Goal: Task Accomplishment & Management: Manage account settings

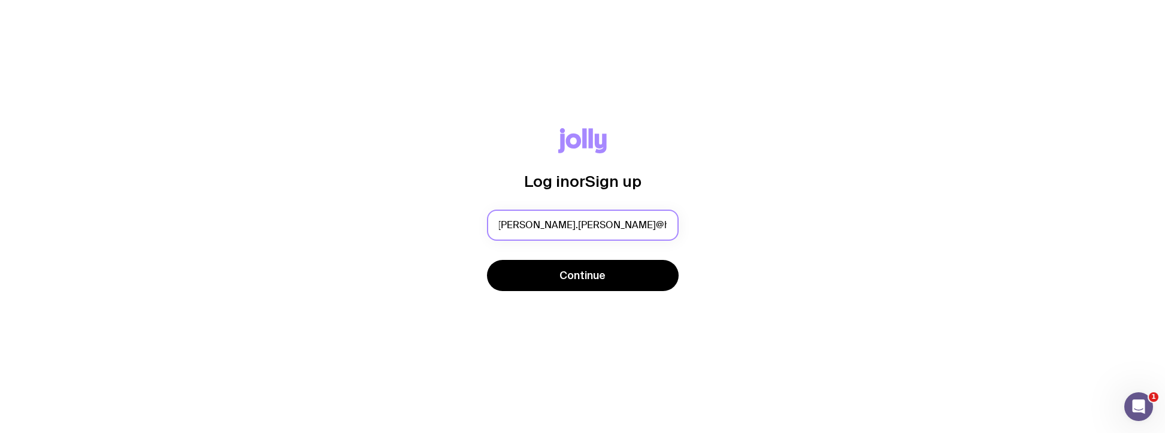
scroll to position [0, 12]
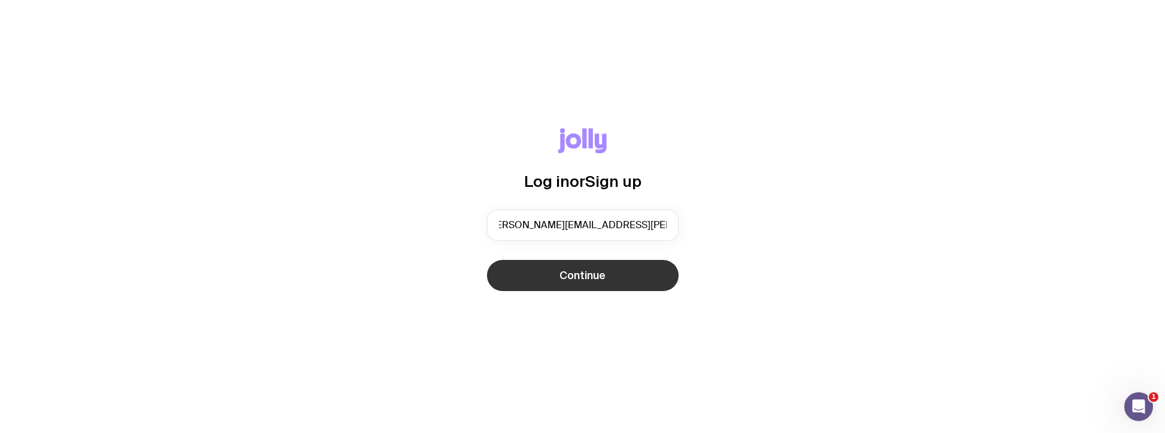
type input "amy.connell@homemadesupport.com.au"
click at [577, 288] on button "Continue" at bounding box center [583, 275] width 192 height 31
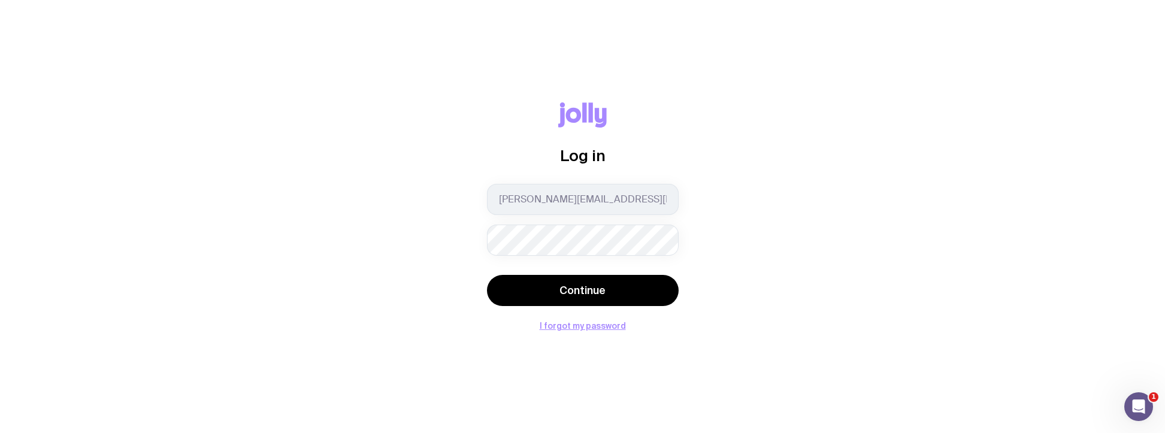
click at [678, 303] on div "Continue" at bounding box center [583, 292] width 192 height 34
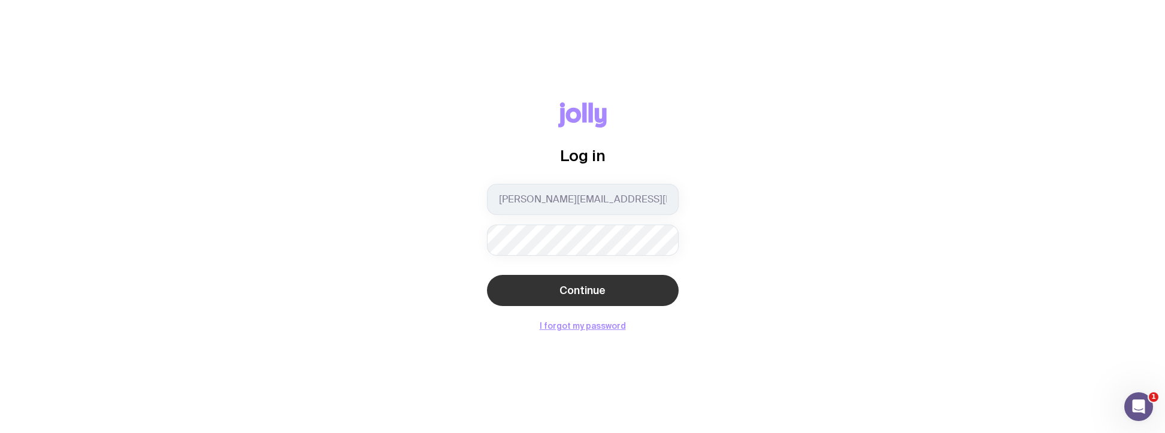
click at [670, 299] on button "Continue" at bounding box center [583, 290] width 192 height 31
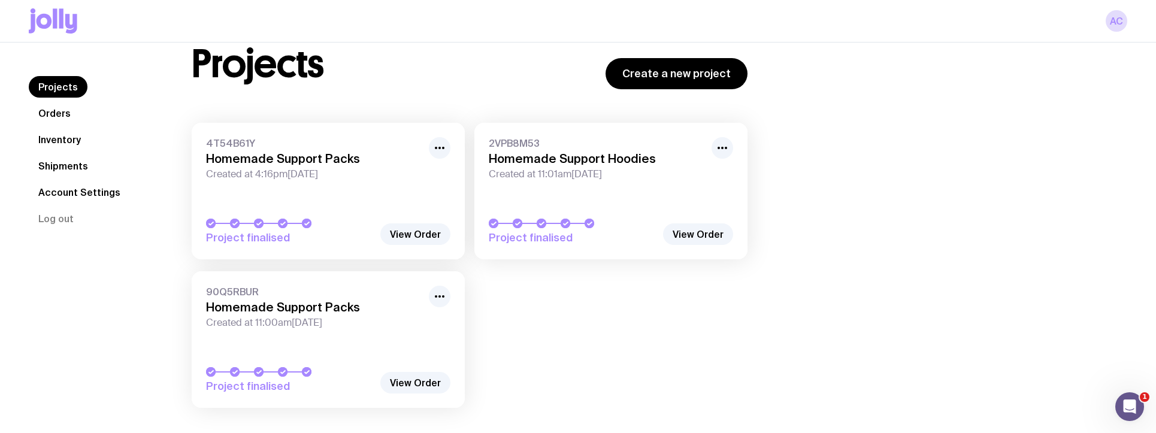
scroll to position [58, 0]
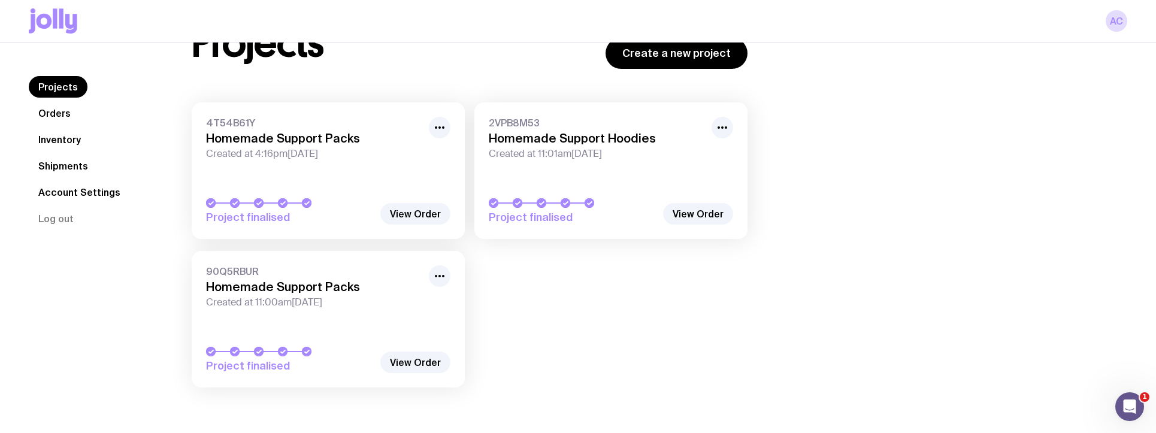
click at [60, 134] on link "Inventory" at bounding box center [60, 140] width 62 height 22
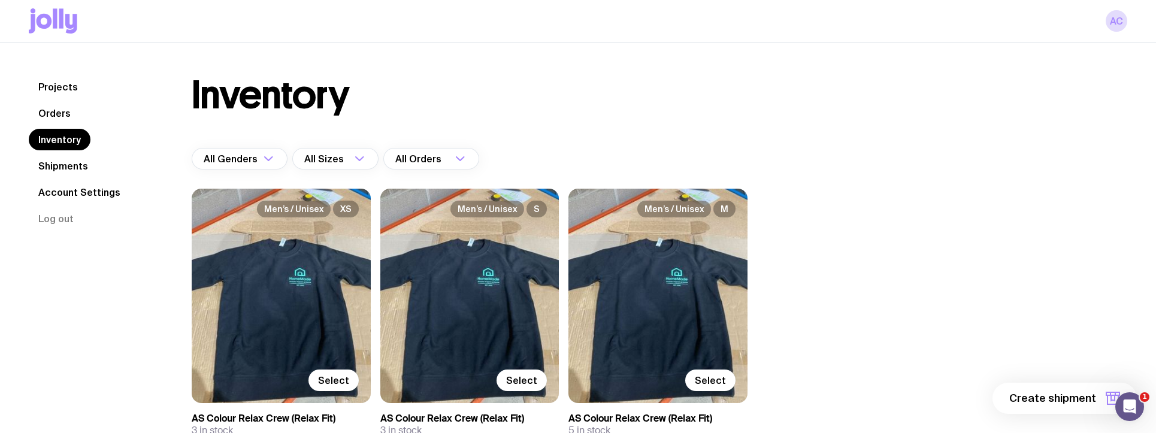
click at [62, 110] on link "Orders" at bounding box center [55, 113] width 52 height 22
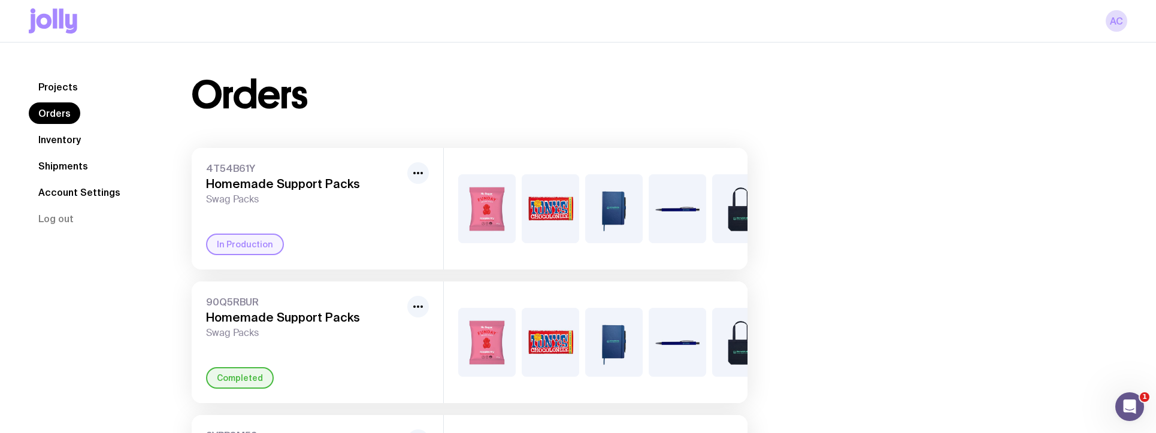
click at [260, 255] on div "In Production" at bounding box center [245, 245] width 78 height 22
click at [415, 170] on icon "button" at bounding box center [418, 173] width 14 height 14
click at [369, 242] on div "4T54B61Y Homemade Support Packs Swag Packs Rename In Production" at bounding box center [318, 209] width 252 height 122
click at [1117, 26] on link "AC" at bounding box center [1117, 21] width 22 height 22
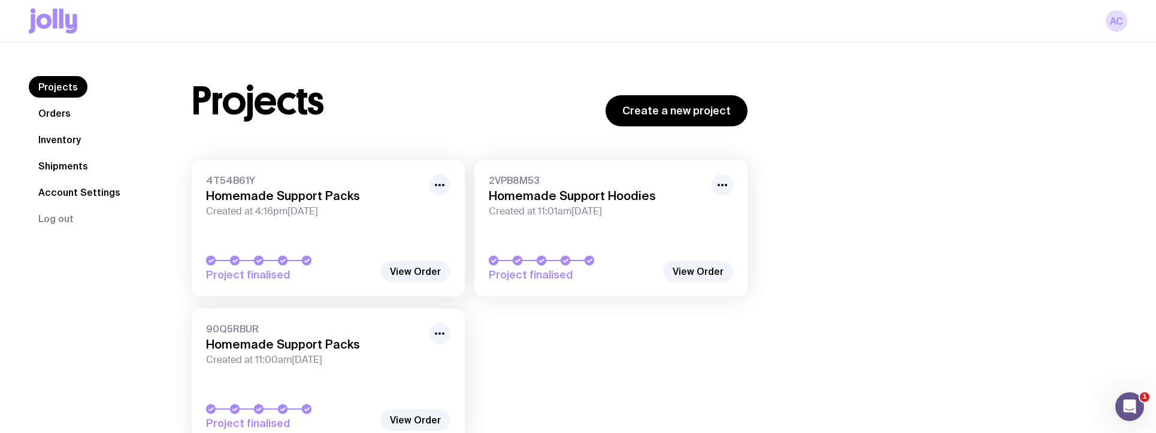
click at [92, 187] on link "Account Settings" at bounding box center [79, 193] width 101 height 22
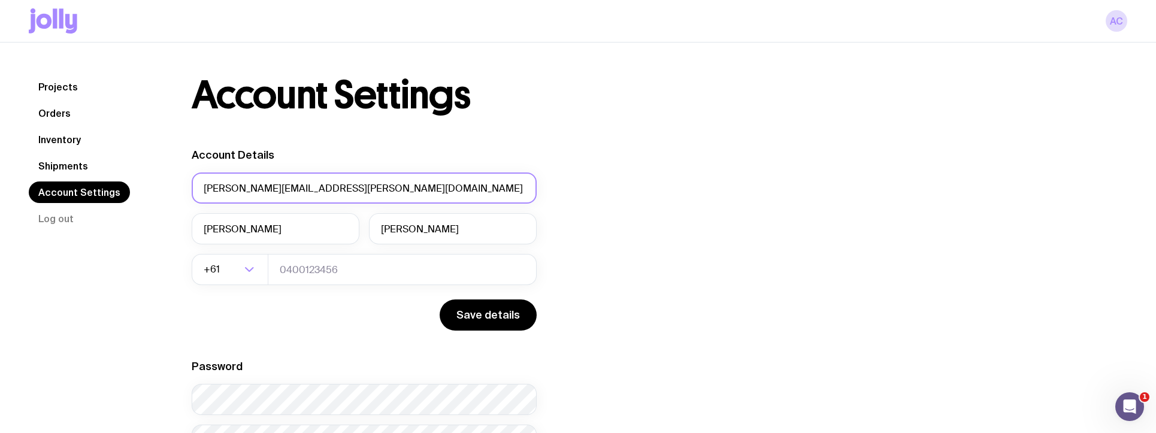
click at [286, 186] on input "amy.connell@homemadesupport.com.au" at bounding box center [364, 188] width 345 height 31
drag, startPoint x: 257, startPoint y: 186, endPoint x: 196, endPoint y: 188, distance: 61.1
click at [196, 188] on input "amy.connell@homemadesupport.com.au" at bounding box center [364, 188] width 345 height 31
type input "[EMAIL_ADDRESS][DOMAIN_NAME]"
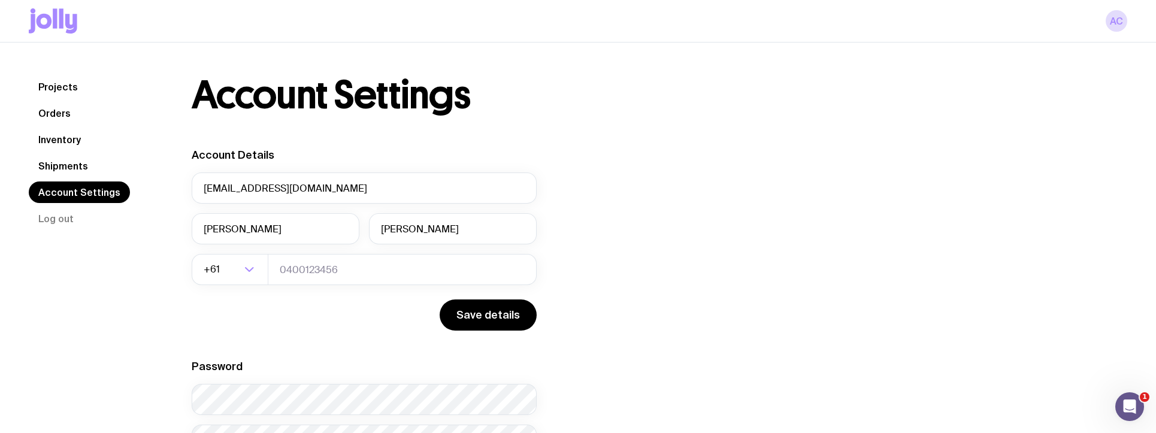
click at [704, 135] on div "Account Settings Account Details administration@homemadesupport.com.au Amy Conn…" at bounding box center [469, 288] width 613 height 425
click at [316, 229] on input "Amy" at bounding box center [276, 228] width 168 height 31
type input "Celine"
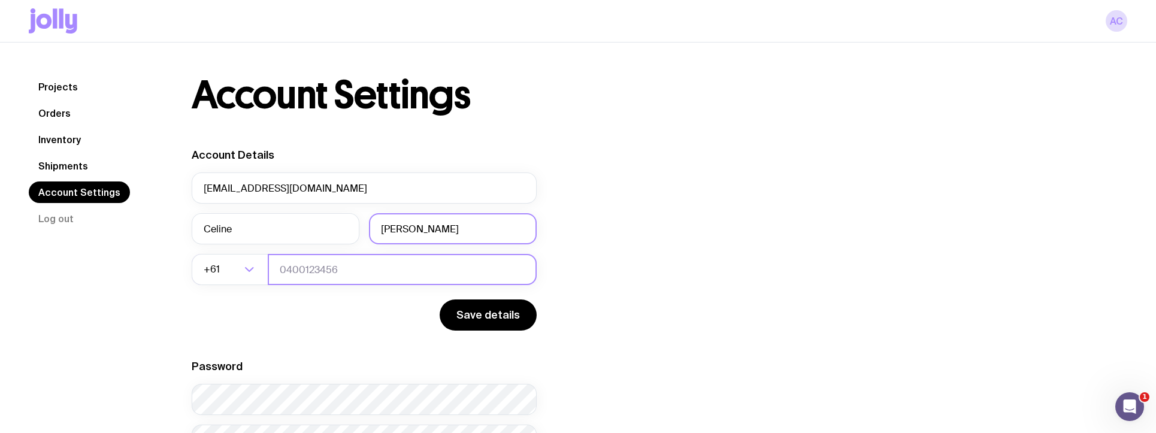
type input "[PERSON_NAME]"
click at [305, 267] on input "tel" at bounding box center [402, 269] width 269 height 31
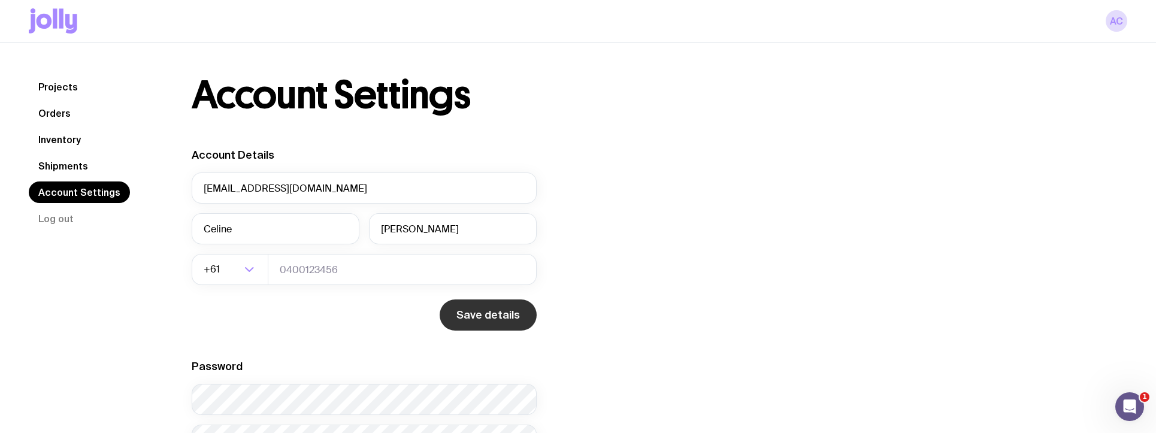
click at [464, 319] on button "Save details" at bounding box center [488, 315] width 97 height 31
click at [481, 317] on button "Save details" at bounding box center [488, 315] width 97 height 31
click at [468, 320] on button "Save details" at bounding box center [488, 315] width 97 height 31
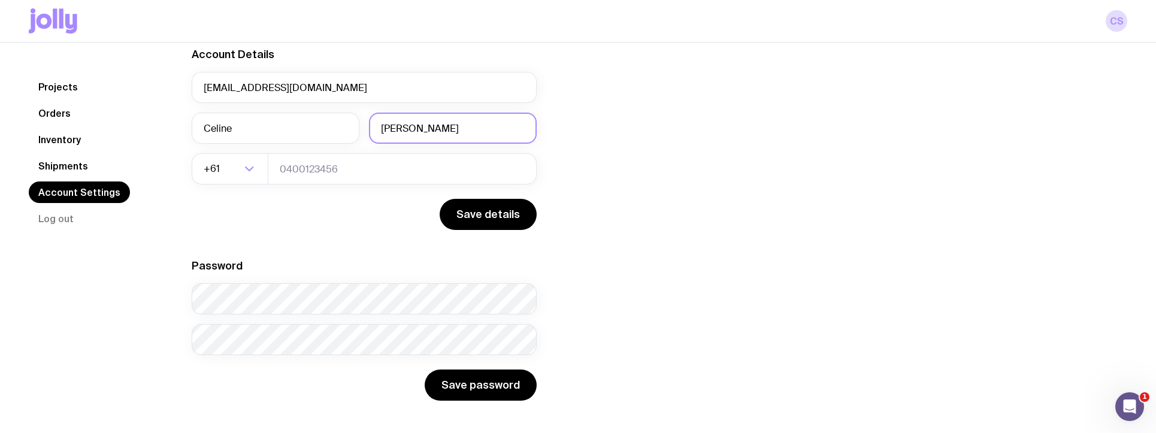
scroll to position [102, 0]
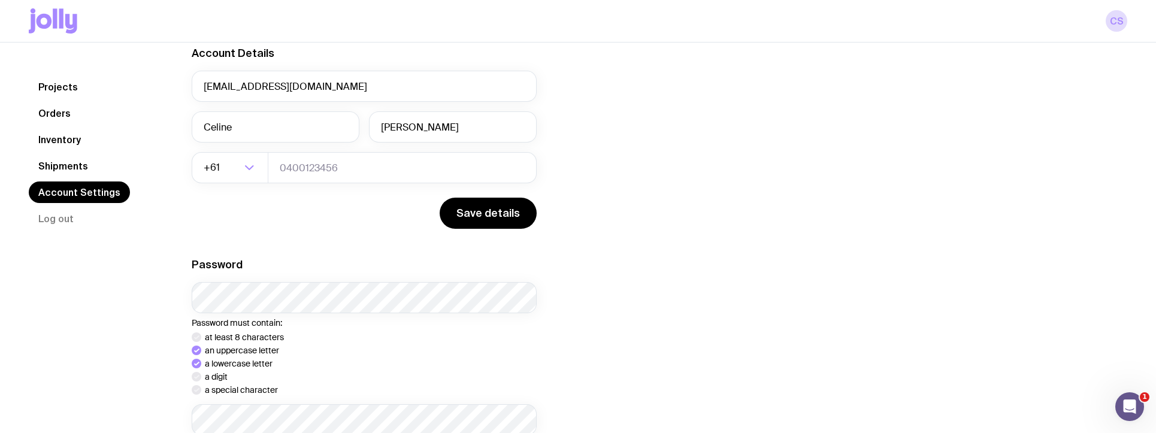
click at [325, 249] on div "Account Details [EMAIL_ADDRESS][DOMAIN_NAME] [PERSON_NAME] +61 Loading... Save …" at bounding box center [364, 263] width 345 height 435
click at [606, 280] on div "Account Details [EMAIL_ADDRESS][DOMAIN_NAME] [PERSON_NAME] +61 Loading... Save …" at bounding box center [470, 262] width 556 height 432
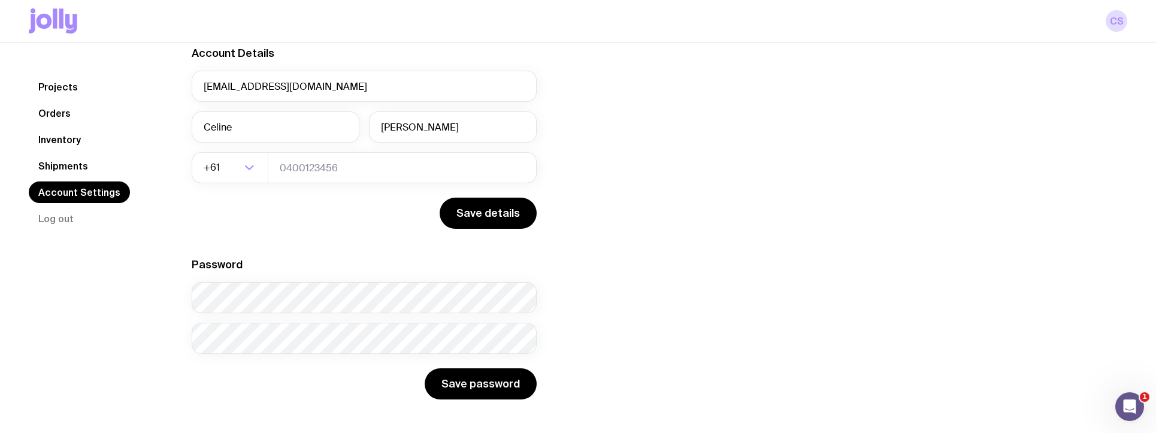
click at [716, 245] on div "Account Details [EMAIL_ADDRESS][DOMAIN_NAME] [PERSON_NAME] +61 Loading... Save …" at bounding box center [470, 222] width 556 height 353
click at [514, 385] on button "Save password" at bounding box center [481, 383] width 112 height 31
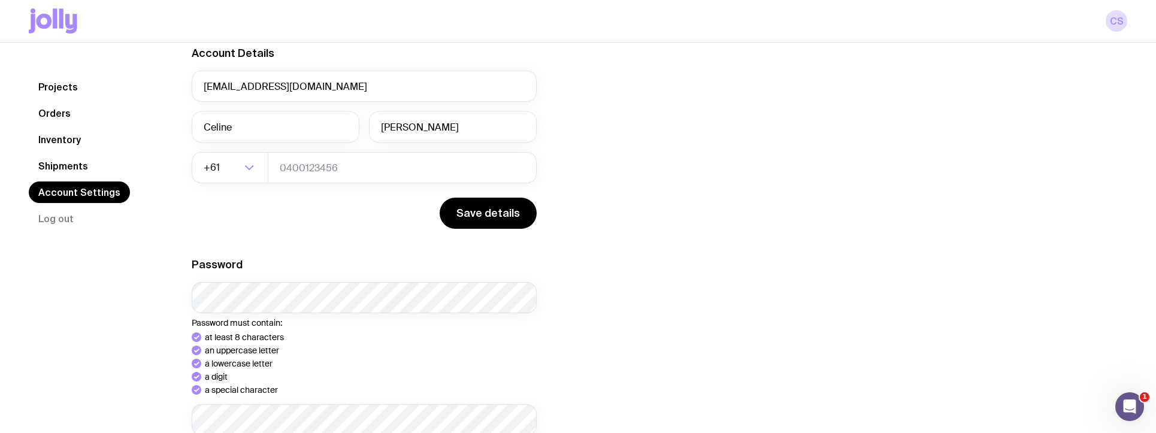
click at [127, 325] on div "Projects Orders Inventory Shipments Account Settings Log out" at bounding box center [96, 219] width 134 height 490
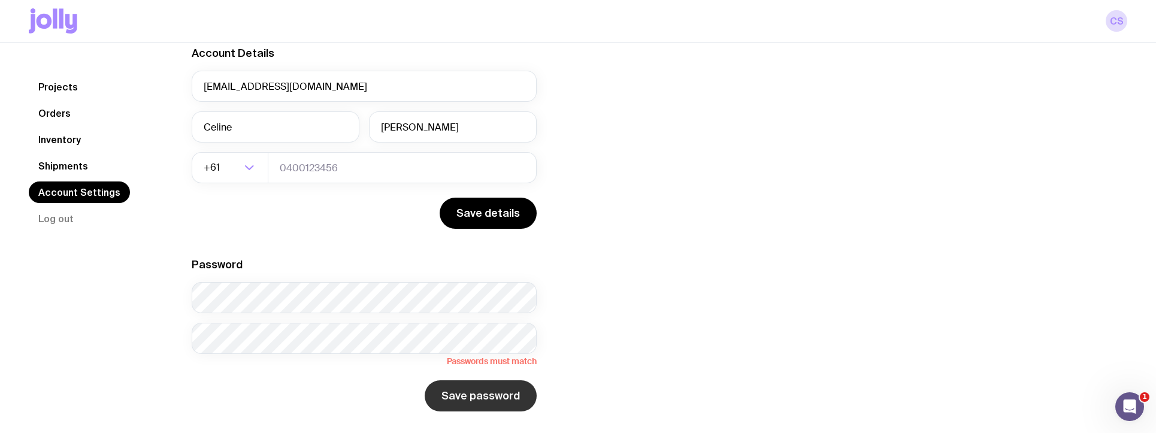
click at [513, 406] on button "Save password" at bounding box center [481, 395] width 112 height 31
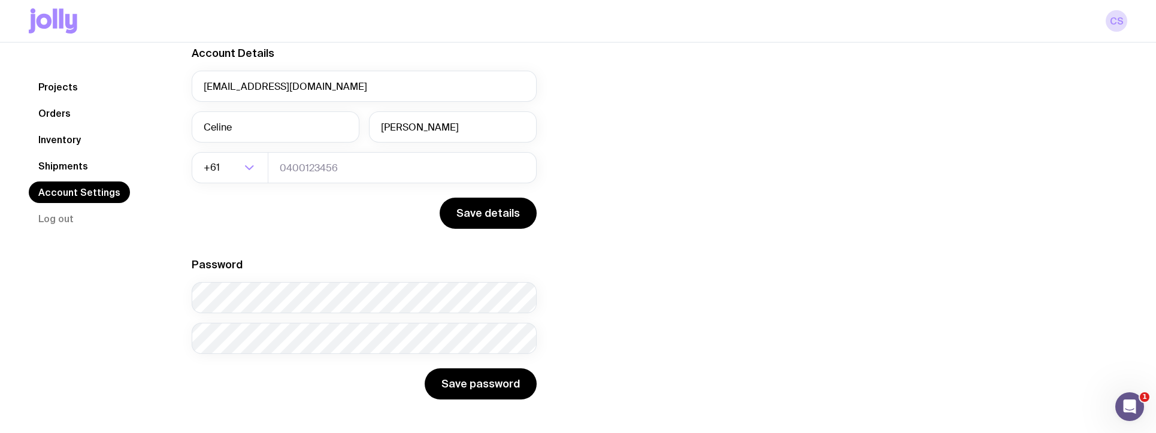
click at [1109, 189] on div "Account Settings Account Details [EMAIL_ADDRESS][DOMAIN_NAME] [PERSON_NAME] +61…" at bounding box center [645, 186] width 964 height 425
click at [62, 219] on button "Log out" at bounding box center [56, 219] width 55 height 22
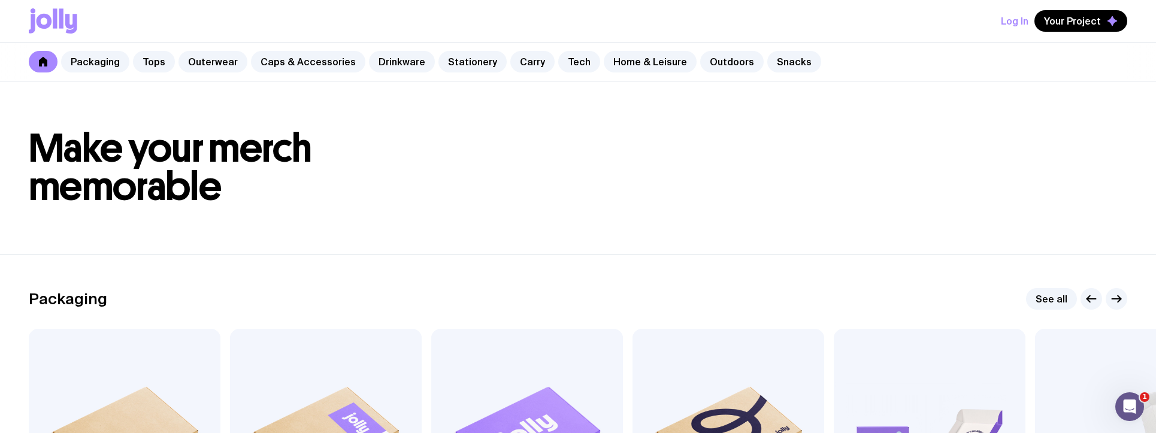
click at [1011, 21] on button "Log In" at bounding box center [1015, 21] width 28 height 22
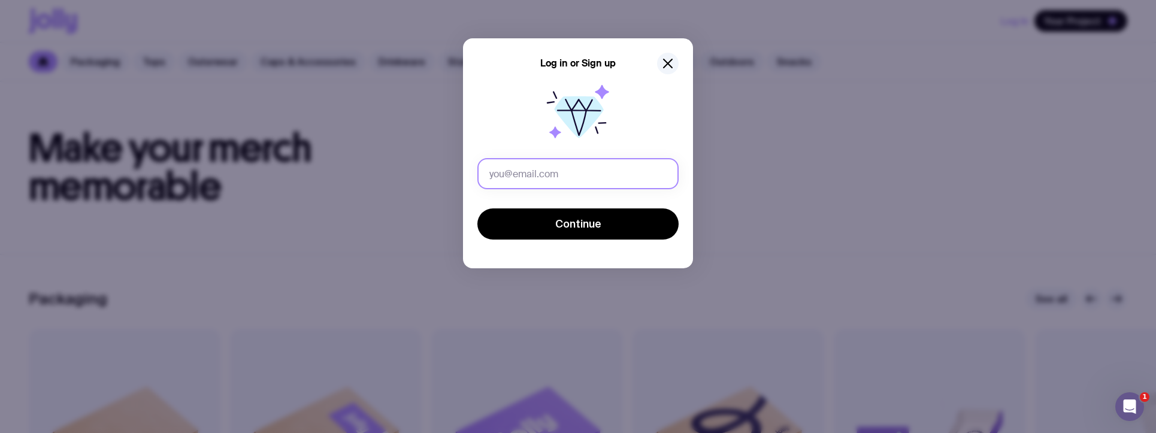
click at [560, 174] on input "text" at bounding box center [577, 173] width 201 height 31
type input "[EMAIL_ADDRESS][DOMAIN_NAME]"
click at [477, 208] on button "Continue" at bounding box center [577, 223] width 201 height 31
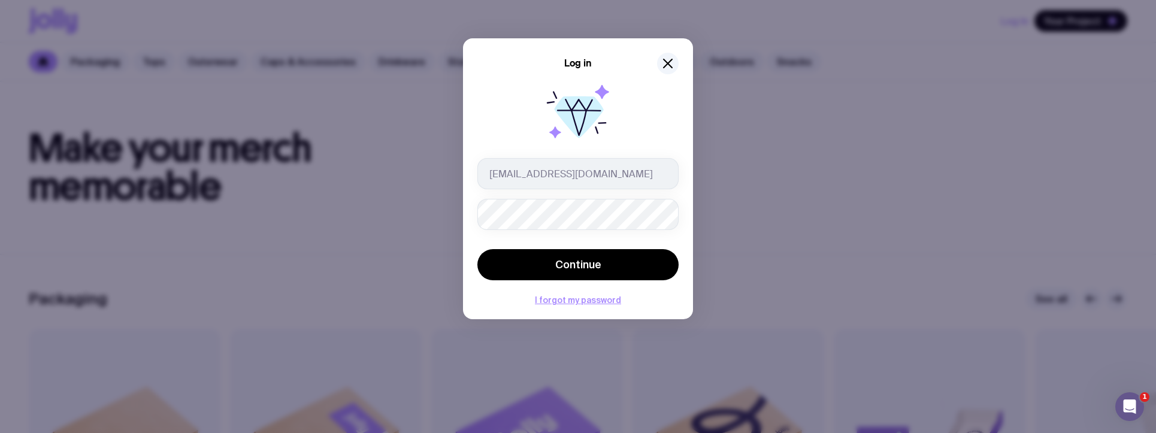
click at [477, 249] on button "Continue" at bounding box center [577, 264] width 201 height 31
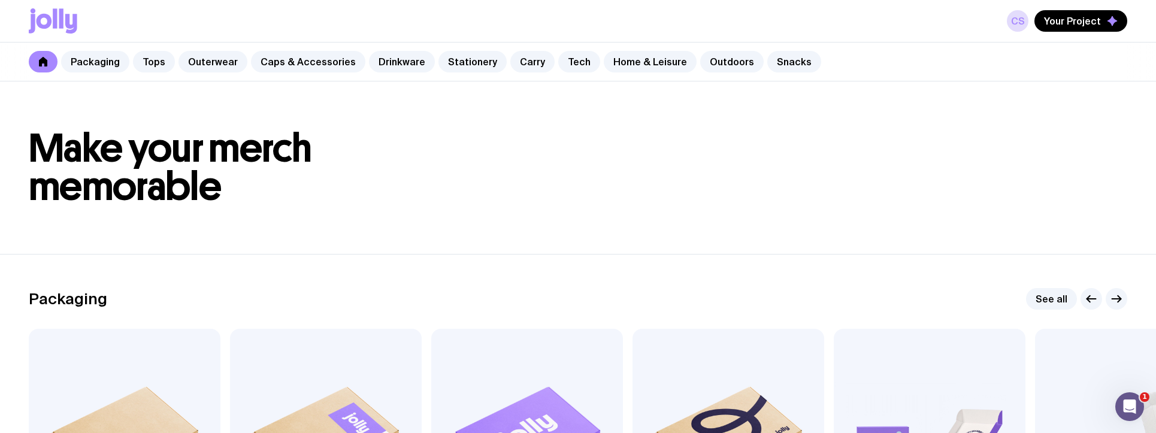
click at [1009, 25] on div "CS Your Project" at bounding box center [1067, 21] width 120 height 22
click at [1018, 25] on link "CS" at bounding box center [1018, 21] width 22 height 22
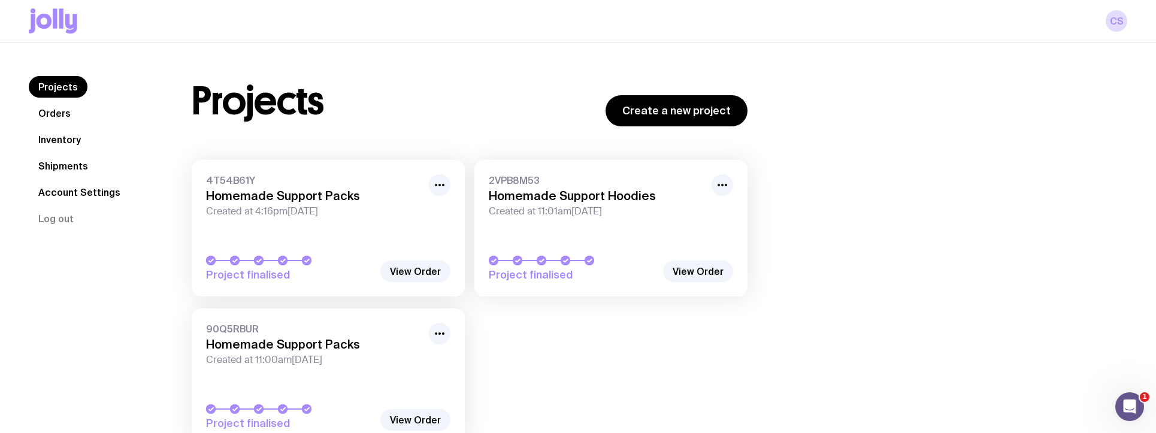
click at [43, 109] on link "Orders" at bounding box center [55, 113] width 52 height 22
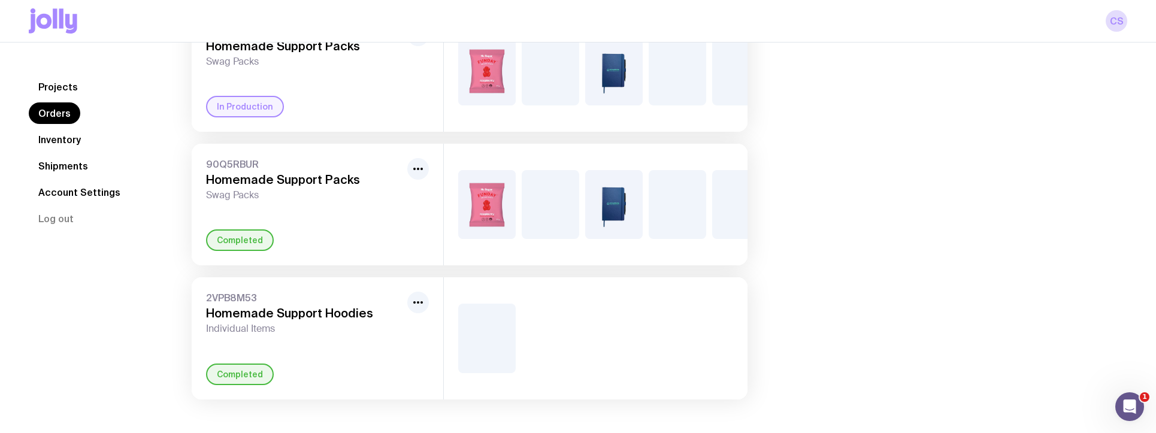
scroll to position [156, 0]
